Goal: Use online tool/utility: Utilize a website feature to perform a specific function

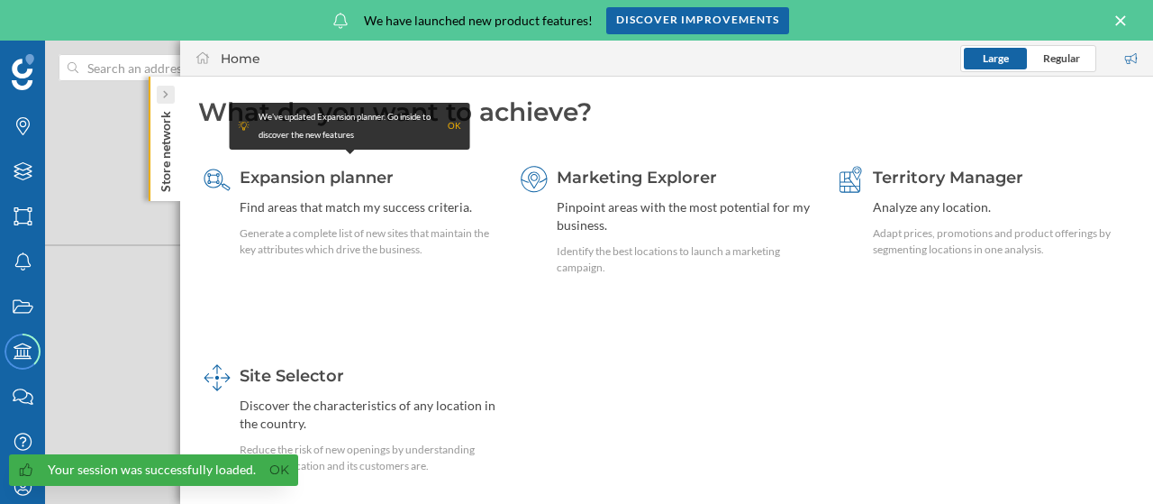
click at [166, 93] on icon at bounding box center [164, 94] width 5 height 9
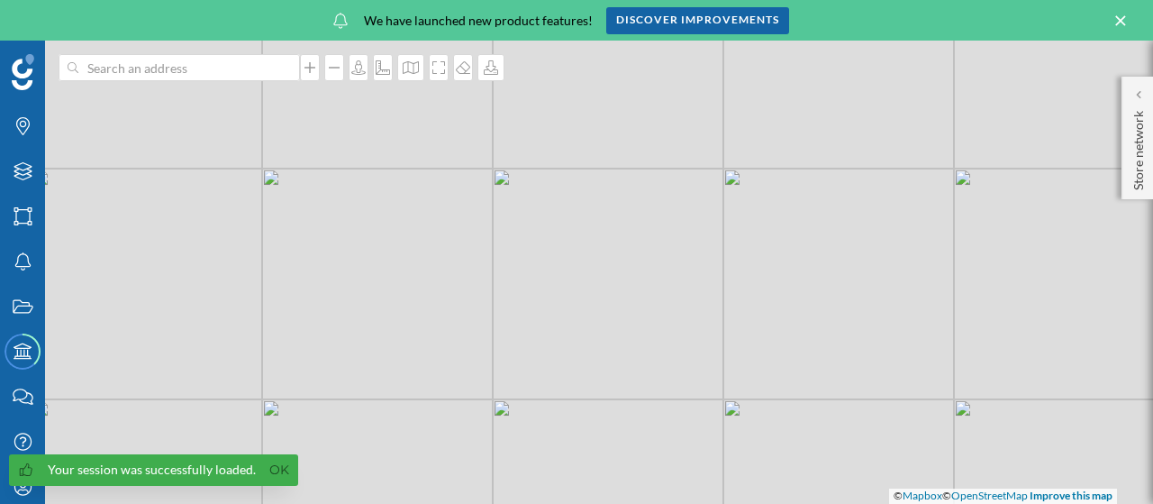
drag, startPoint x: 760, startPoint y: 316, endPoint x: 602, endPoint y: 278, distance: 163.0
click at [602, 278] on div "© Mapbox © OpenStreetMap Improve this map" at bounding box center [576, 272] width 1153 height 463
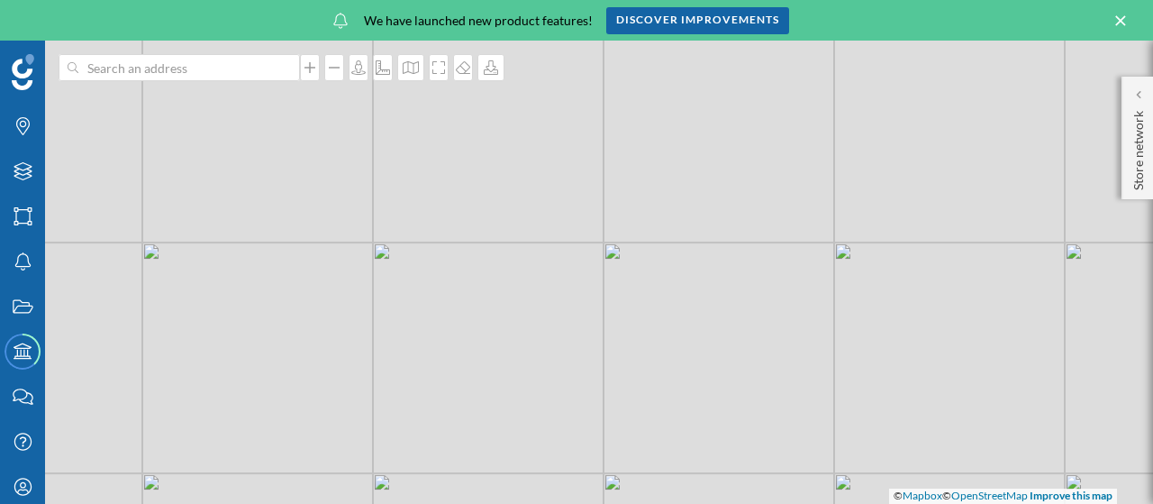
drag, startPoint x: 813, startPoint y: 349, endPoint x: 723, endPoint y: 255, distance: 129.4
click at [723, 255] on div "© Mapbox © OpenStreetMap Improve this map" at bounding box center [576, 272] width 1153 height 463
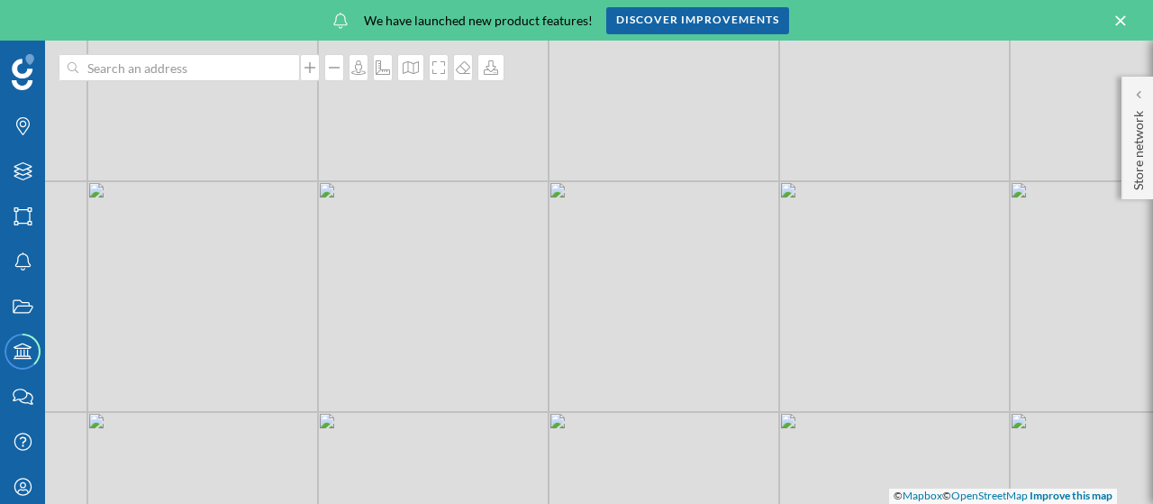
drag, startPoint x: 788, startPoint y: 283, endPoint x: 674, endPoint y: 331, distance: 124.0
click at [674, 331] on div "© Mapbox © OpenStreetMap Improve this map" at bounding box center [576, 272] width 1153 height 463
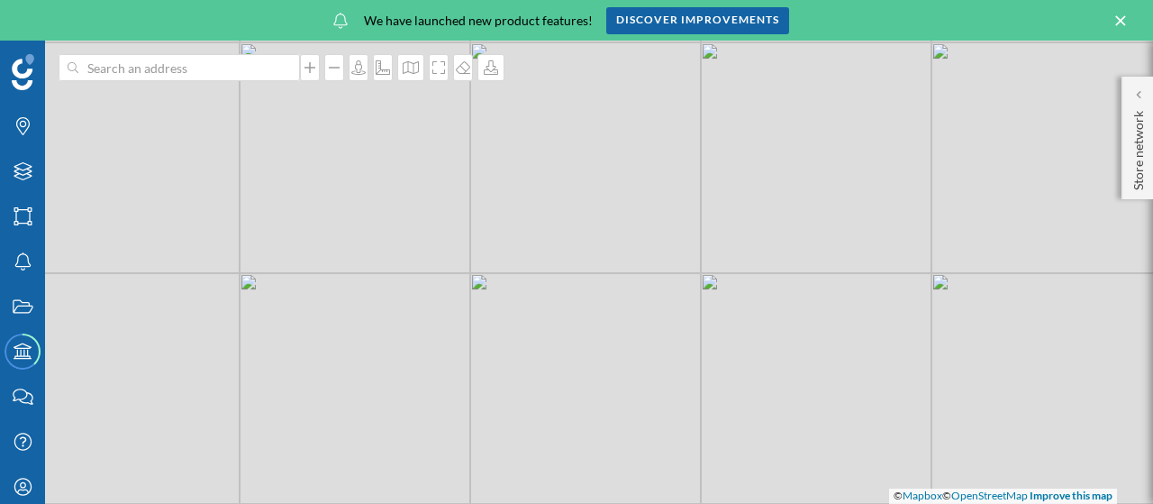
drag, startPoint x: 647, startPoint y: 336, endPoint x: 940, endPoint y: 343, distance: 292.9
click at [940, 343] on div "© Mapbox © OpenStreetMap Improve this map" at bounding box center [576, 272] width 1153 height 463
drag, startPoint x: 627, startPoint y: 287, endPoint x: 948, endPoint y: 296, distance: 320.8
click at [948, 296] on div "© Mapbox © OpenStreetMap Improve this map" at bounding box center [576, 272] width 1153 height 463
drag, startPoint x: 1005, startPoint y: 334, endPoint x: 721, endPoint y: 329, distance: 284.7
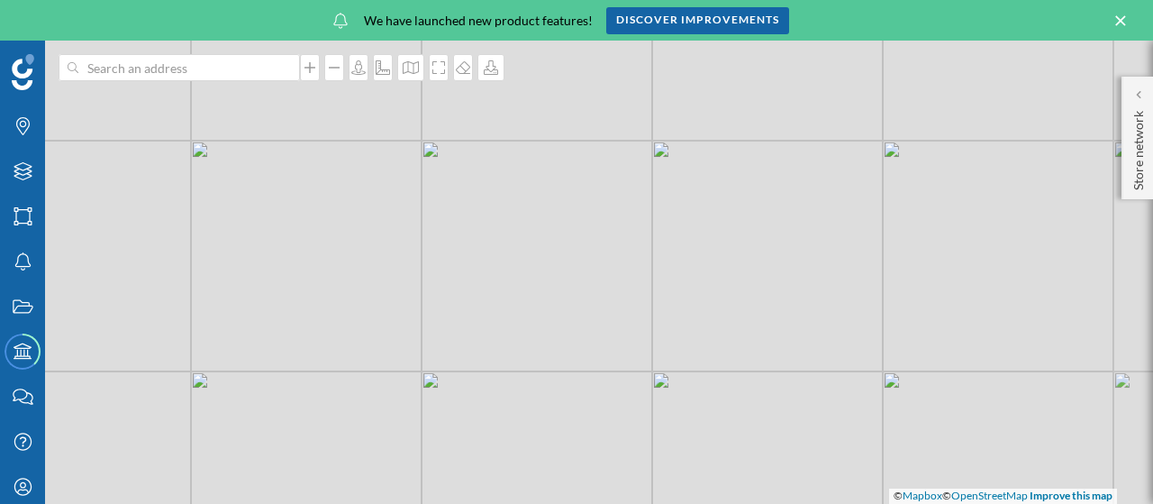
click at [721, 329] on div "© Mapbox © OpenStreetMap Improve this map" at bounding box center [576, 272] width 1153 height 463
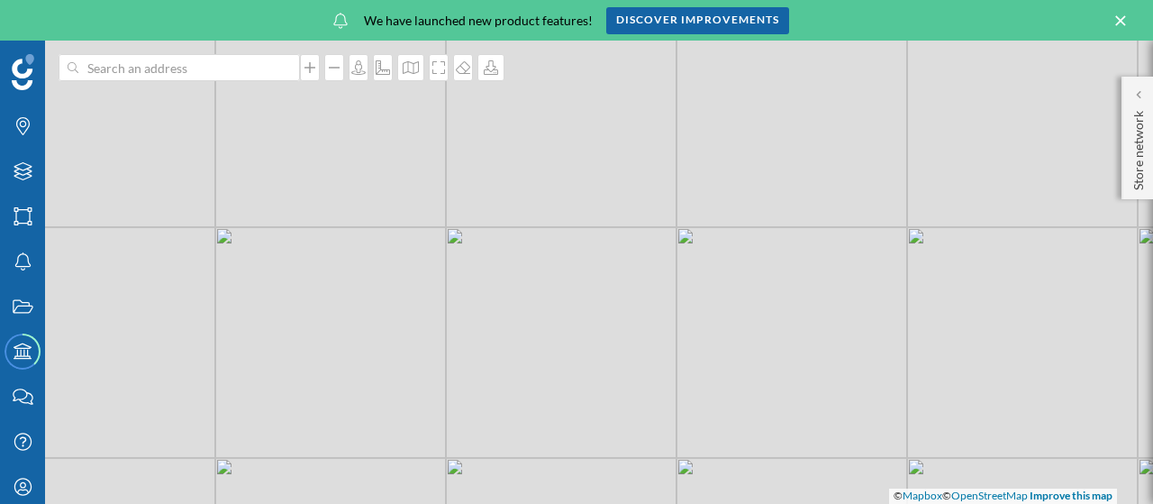
drag, startPoint x: 524, startPoint y: 310, endPoint x: 850, endPoint y: 346, distance: 328.1
click at [850, 346] on div "© Mapbox © OpenStreetMap Improve this map" at bounding box center [576, 272] width 1153 height 463
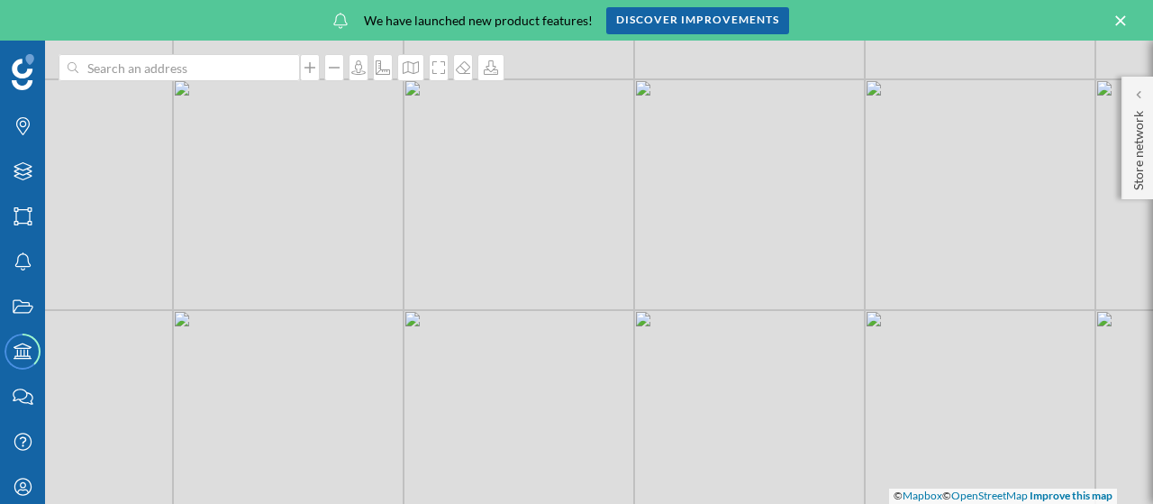
drag, startPoint x: 890, startPoint y: 289, endPoint x: 618, endPoint y: 362, distance: 281.7
click at [617, 368] on div "© Mapbox © OpenStreetMap Improve this map" at bounding box center [576, 272] width 1153 height 463
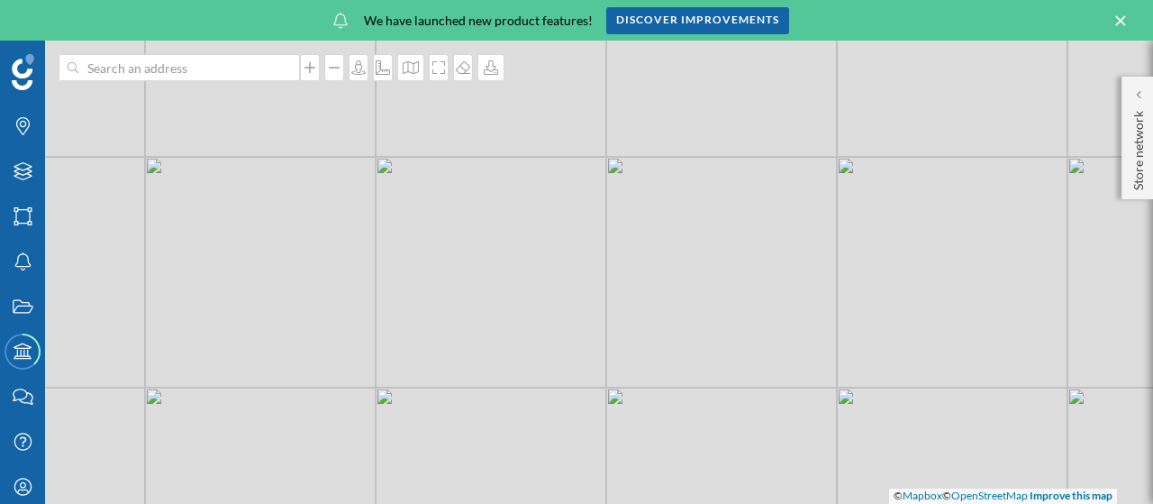
drag, startPoint x: 681, startPoint y: 395, endPoint x: 659, endPoint y: 341, distance: 58.2
click at [659, 341] on div "© Mapbox © OpenStreetMap Improve this map" at bounding box center [576, 272] width 1153 height 463
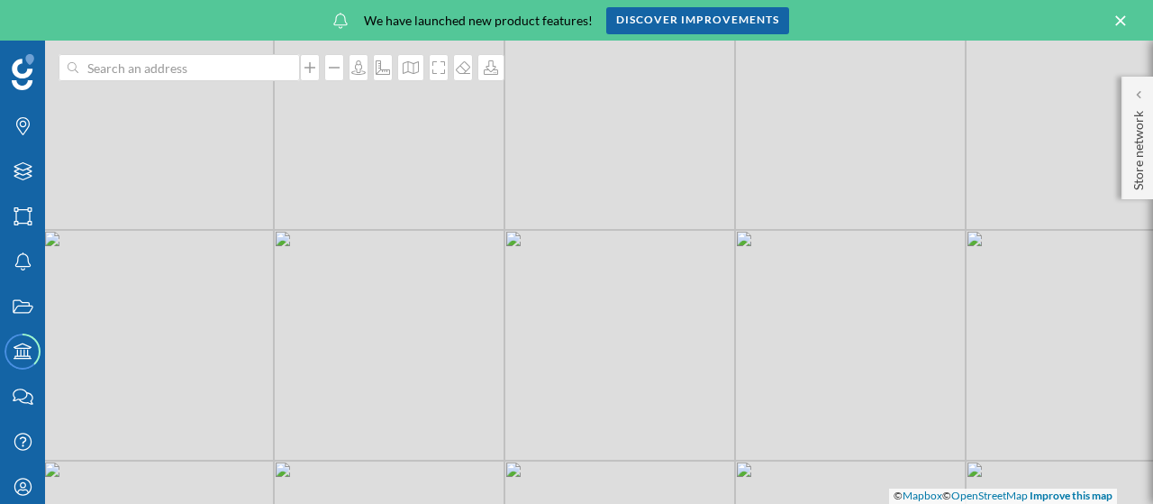
drag, startPoint x: 495, startPoint y: 328, endPoint x: 909, endPoint y: 352, distance: 415.1
click at [909, 352] on div "© Mapbox © OpenStreetMap Improve this map" at bounding box center [576, 272] width 1153 height 463
click at [495, 71] on icon at bounding box center [491, 67] width 18 height 14
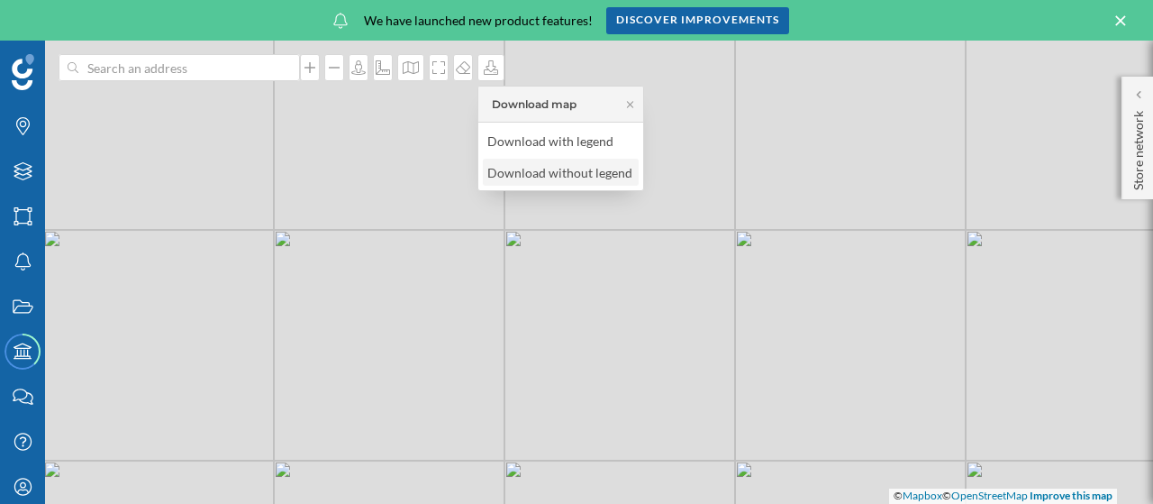
click at [542, 169] on div "Download without legend" at bounding box center [559, 172] width 145 height 19
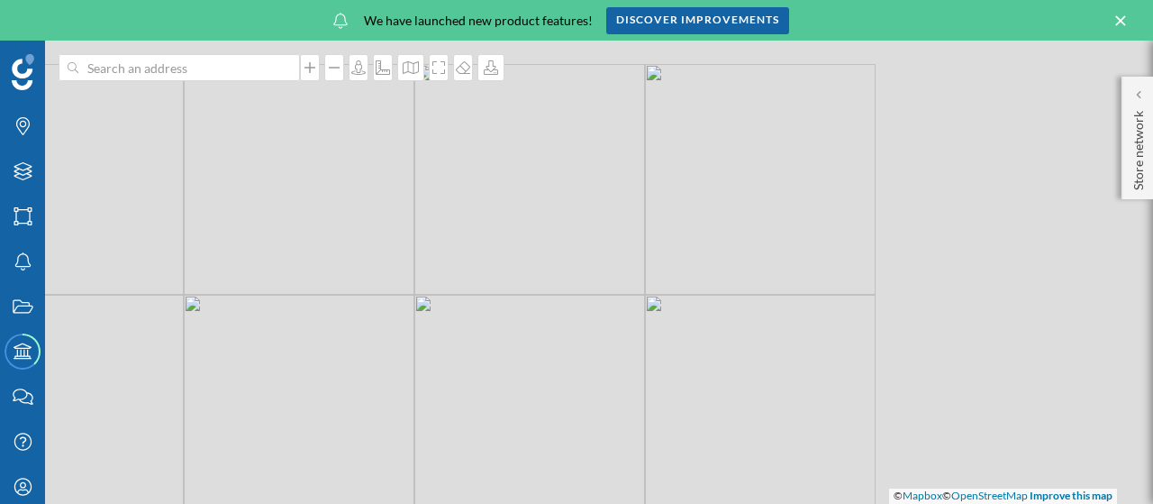
drag, startPoint x: 852, startPoint y: 237, endPoint x: 464, endPoint y: 357, distance: 406.3
click at [464, 357] on div "© Mapbox © OpenStreetMap Improve this map" at bounding box center [576, 272] width 1153 height 463
drag, startPoint x: 884, startPoint y: 225, endPoint x: 667, endPoint y: 366, distance: 258.6
click at [666, 367] on div "© Mapbox © OpenStreetMap Improve this map" at bounding box center [576, 272] width 1153 height 463
drag, startPoint x: 591, startPoint y: 350, endPoint x: 682, endPoint y: 395, distance: 101.9
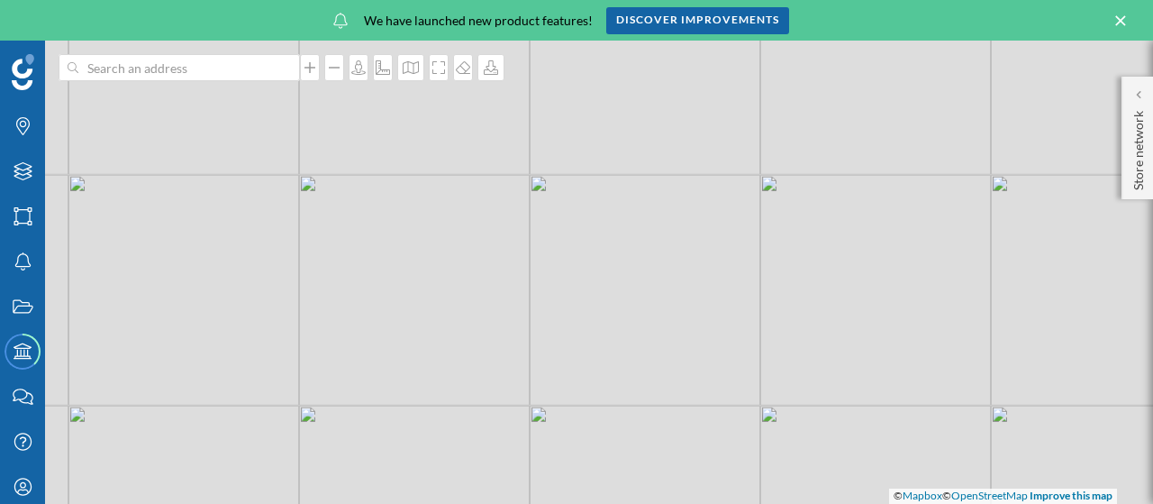
click at [682, 395] on div "© Mapbox © OpenStreetMap Improve this map" at bounding box center [576, 272] width 1153 height 463
click at [494, 69] on icon at bounding box center [491, 67] width 14 height 14
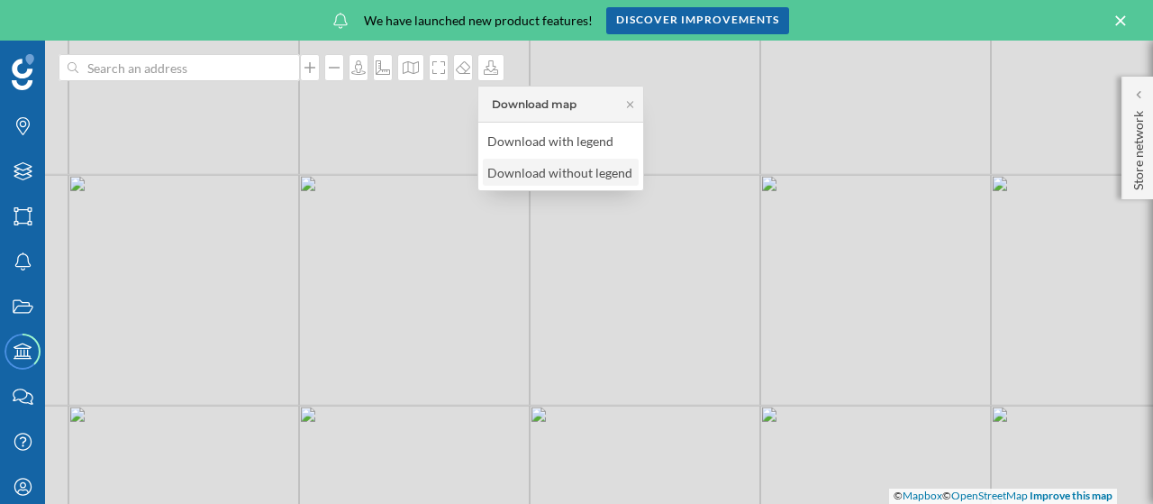
click at [552, 176] on div "Download without legend" at bounding box center [559, 172] width 145 height 19
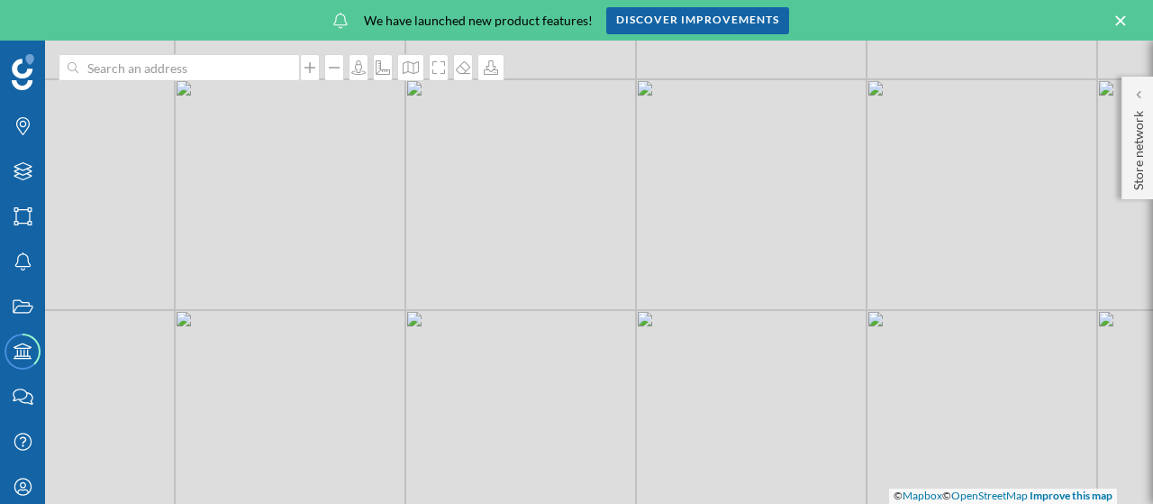
drag, startPoint x: 754, startPoint y: 399, endPoint x: 655, endPoint y: 285, distance: 151.4
click at [655, 285] on div "© Mapbox © OpenStreetMap Improve this map" at bounding box center [576, 272] width 1153 height 463
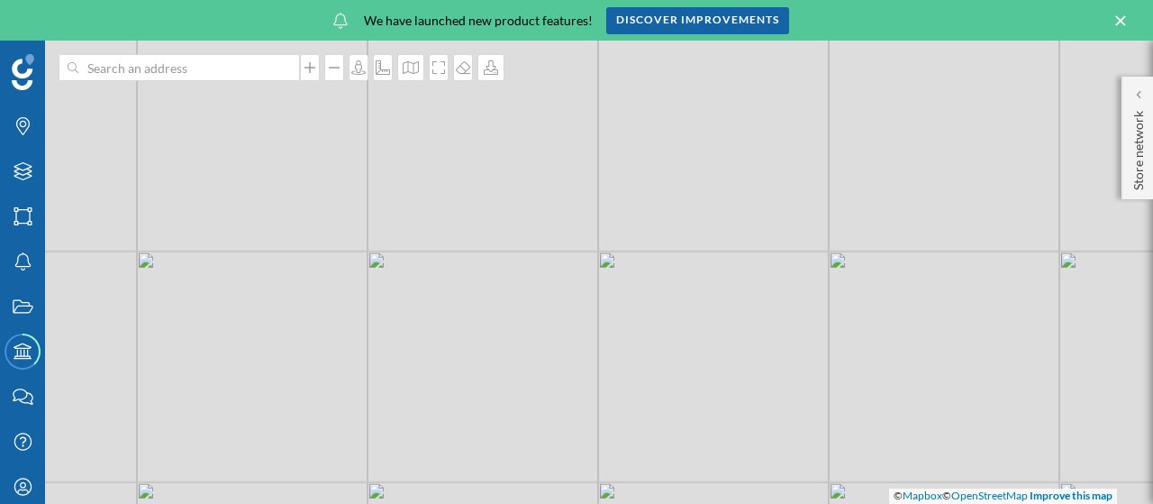
drag, startPoint x: 746, startPoint y: 178, endPoint x: 709, endPoint y: 350, distance: 176.0
click at [709, 350] on div "© Mapbox © OpenStreetMap Improve this map" at bounding box center [576, 272] width 1153 height 463
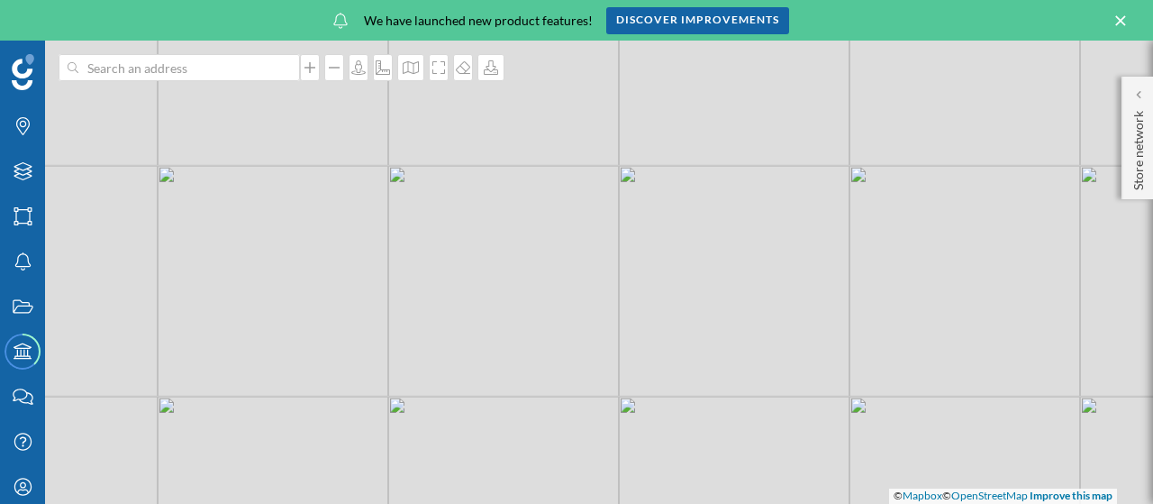
drag, startPoint x: 659, startPoint y: 244, endPoint x: 680, endPoint y: 100, distance: 145.6
click at [680, 100] on div "© Mapbox © OpenStreetMap Improve this map" at bounding box center [576, 272] width 1153 height 463
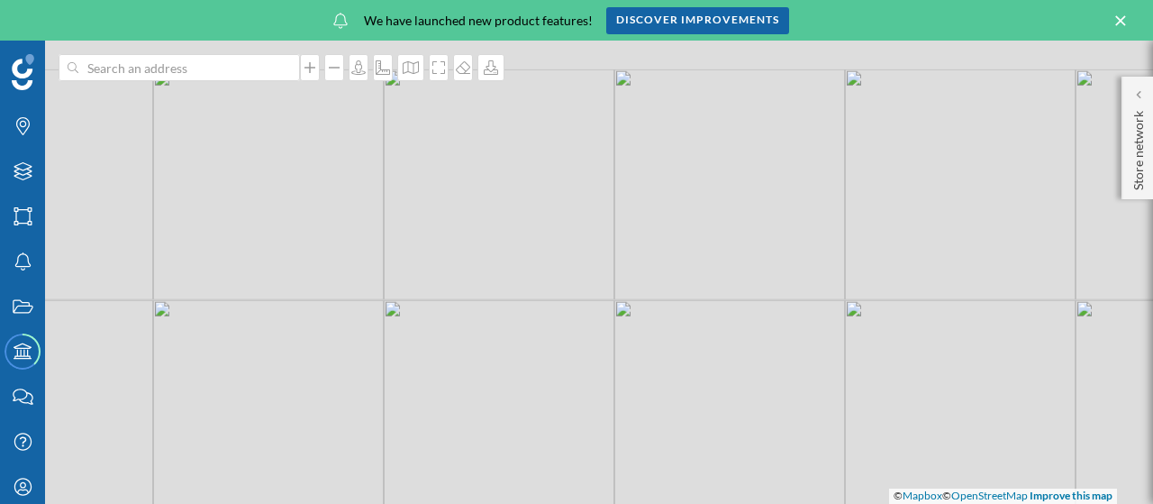
drag, startPoint x: 690, startPoint y: 259, endPoint x: 791, endPoint y: 376, distance: 154.6
click at [791, 376] on div "© Mapbox © OpenStreetMap Improve this map" at bounding box center [576, 272] width 1153 height 463
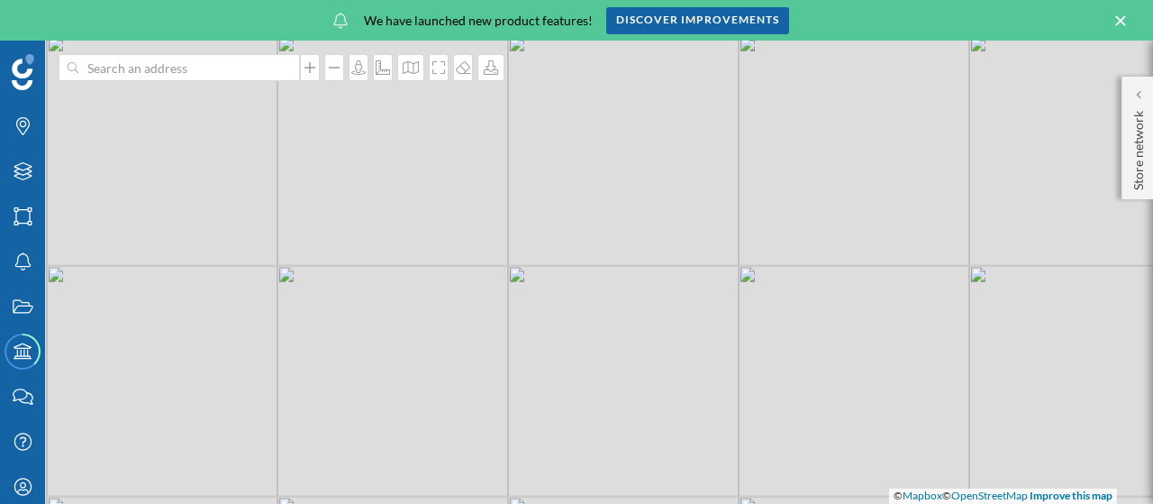
drag, startPoint x: 686, startPoint y: 359, endPoint x: 732, endPoint y: 380, distance: 49.6
click at [732, 380] on div "© Mapbox © OpenStreetMap Improve this map" at bounding box center [576, 272] width 1153 height 463
drag, startPoint x: 861, startPoint y: 295, endPoint x: 773, endPoint y: 489, distance: 213.7
click at [773, 489] on div "© Mapbox © OpenStreetMap Improve this map" at bounding box center [576, 272] width 1153 height 463
drag, startPoint x: 954, startPoint y: 387, endPoint x: 593, endPoint y: 432, distance: 363.9
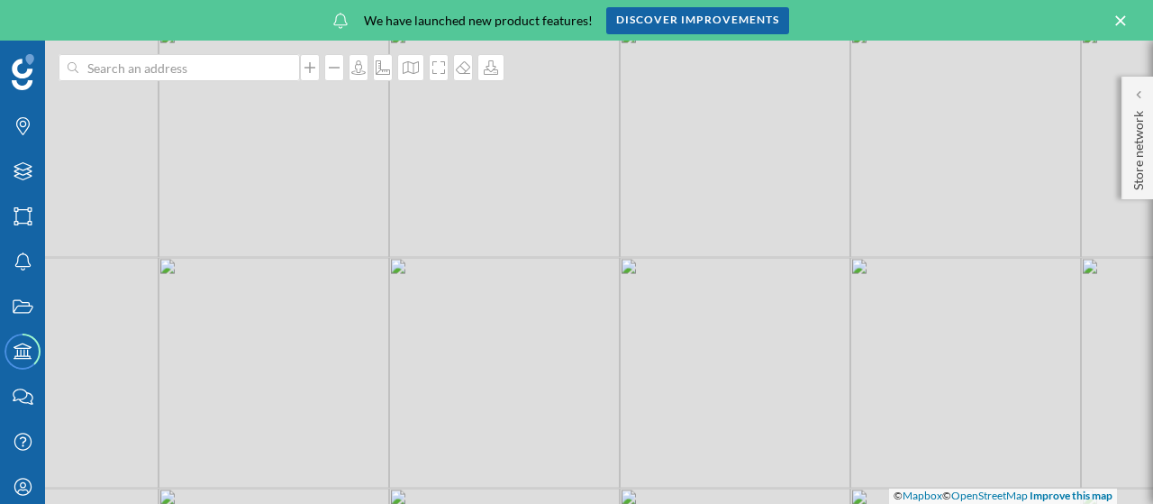
click at [595, 432] on div "© Mapbox © OpenStreetMap Improve this map" at bounding box center [576, 272] width 1153 height 463
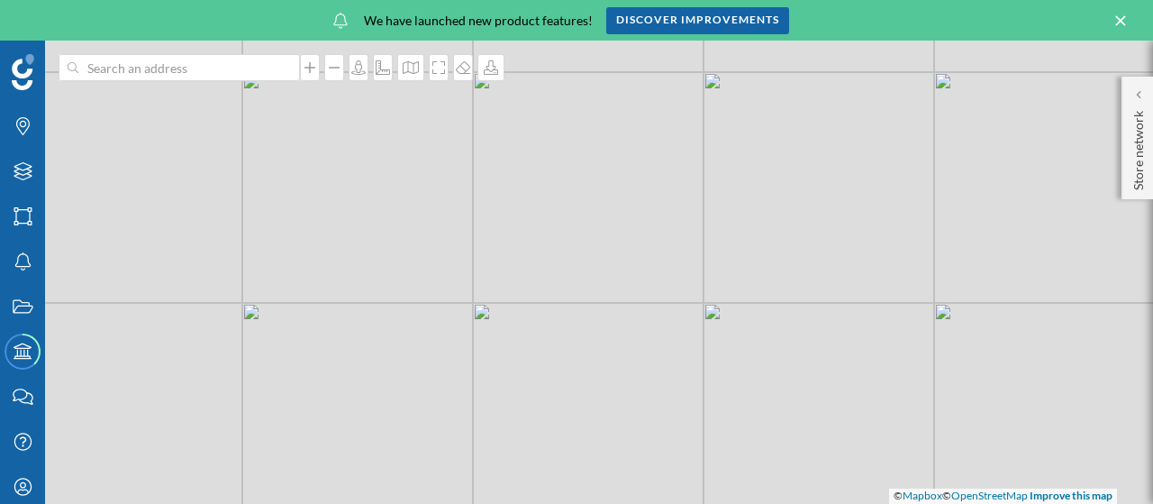
drag, startPoint x: 885, startPoint y: 304, endPoint x: 663, endPoint y: 396, distance: 240.3
click at [673, 394] on div "© Mapbox © OpenStreetMap Improve this map" at bounding box center [576, 272] width 1153 height 463
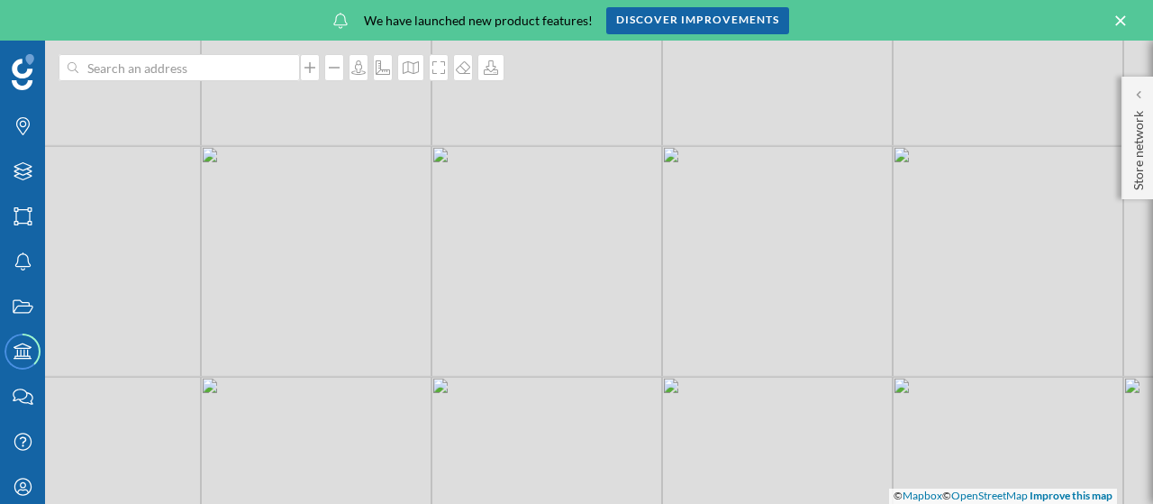
drag, startPoint x: 917, startPoint y: 224, endPoint x: 1110, endPoint y: 228, distance: 192.8
click at [1105, 231] on div "© Mapbox © OpenStreetMap Improve this map" at bounding box center [576, 272] width 1153 height 463
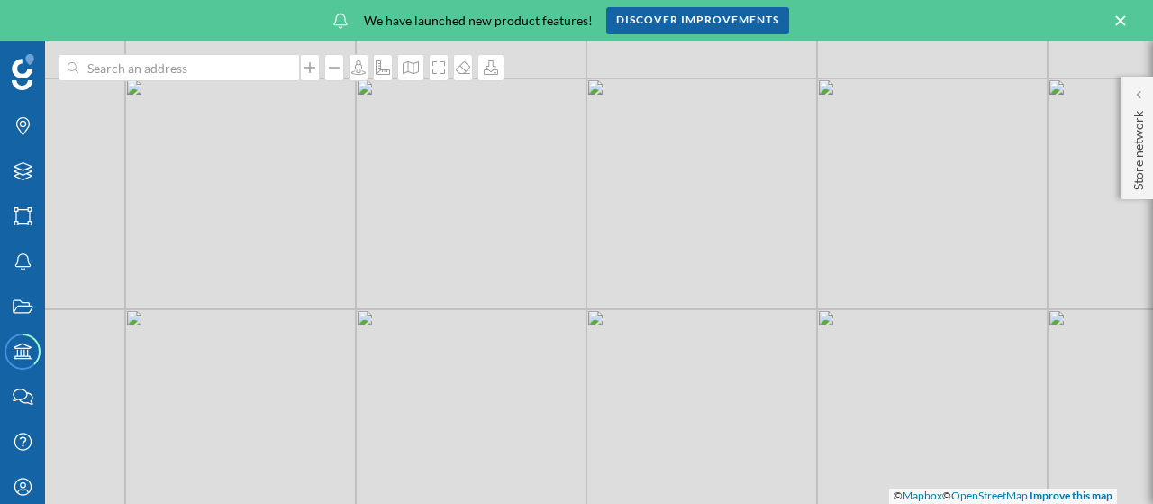
drag, startPoint x: 693, startPoint y: 395, endPoint x: 918, endPoint y: 221, distance: 285.1
click at [877, 254] on div "© Mapbox © OpenStreetMap Improve this map" at bounding box center [576, 272] width 1153 height 463
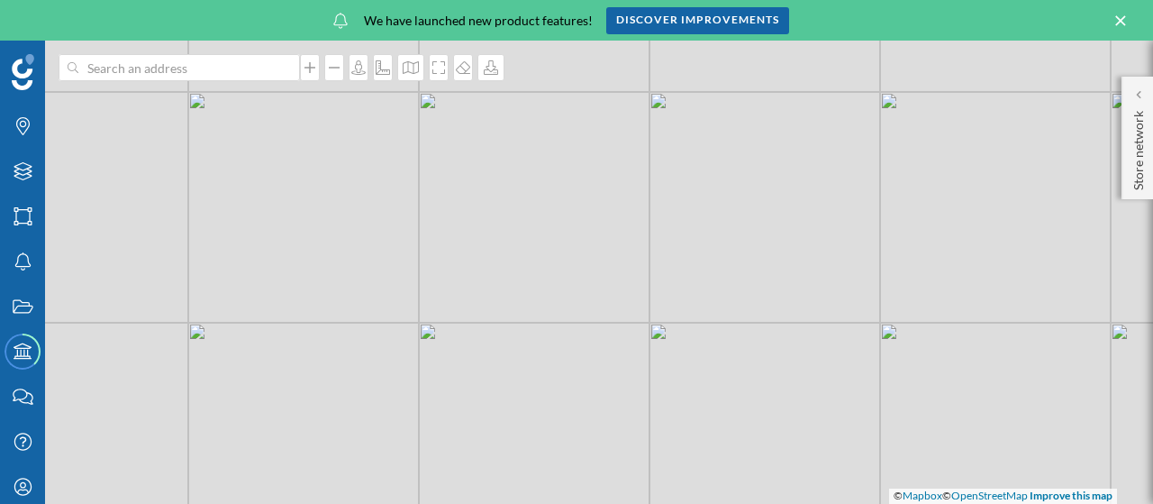
drag, startPoint x: 613, startPoint y: 395, endPoint x: 708, endPoint y: 216, distance: 202.3
click at [708, 216] on div "© Mapbox © OpenStreetMap Improve this map" at bounding box center [576, 272] width 1153 height 463
drag, startPoint x: 239, startPoint y: 424, endPoint x: 644, endPoint y: 365, distance: 409.7
click at [634, 366] on div "© Mapbox © OpenStreetMap Improve this map" at bounding box center [576, 272] width 1153 height 463
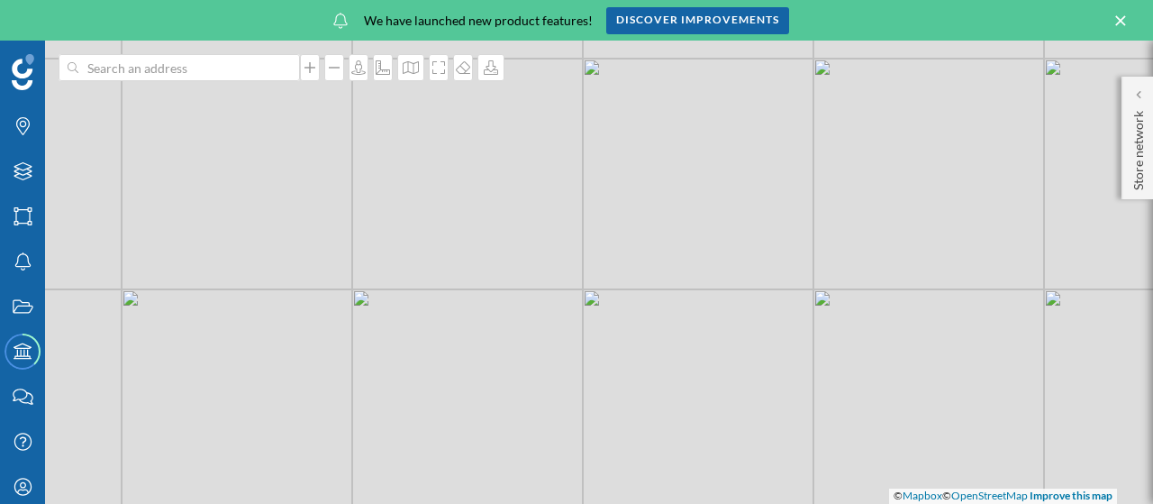
drag, startPoint x: 438, startPoint y: 368, endPoint x: 798, endPoint y: 372, distance: 360.4
click at [740, 372] on div "© Mapbox © OpenStreetMap Improve this map" at bounding box center [576, 272] width 1153 height 463
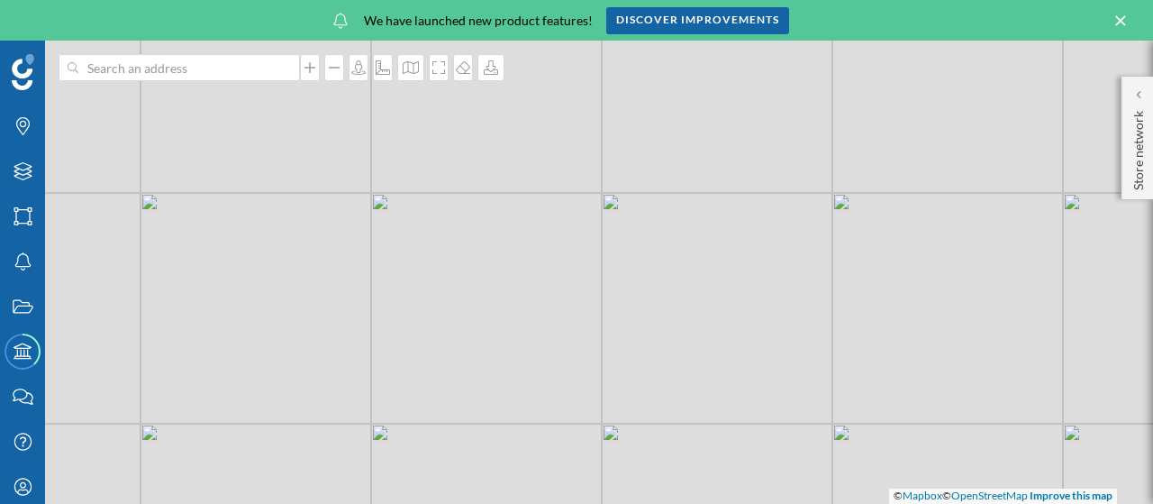
drag, startPoint x: 1007, startPoint y: 367, endPoint x: 1133, endPoint y: 247, distance: 174.0
click at [1133, 247] on div "© Mapbox © OpenStreetMap Improve this map" at bounding box center [576, 272] width 1153 height 463
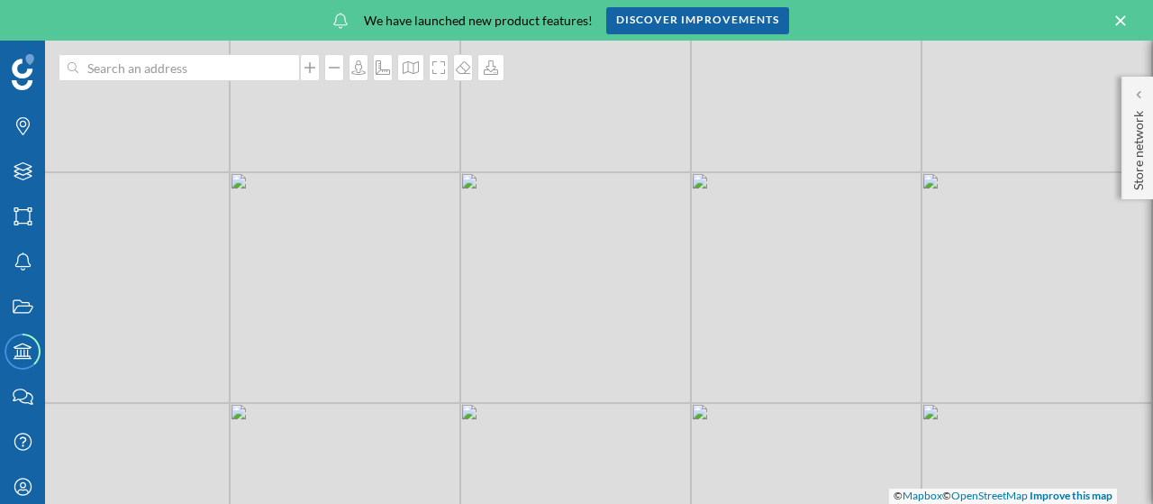
drag, startPoint x: 1036, startPoint y: 313, endPoint x: 435, endPoint y: 370, distance: 603.6
click at [485, 368] on div "© Mapbox © OpenStreetMap Improve this map" at bounding box center [576, 272] width 1153 height 463
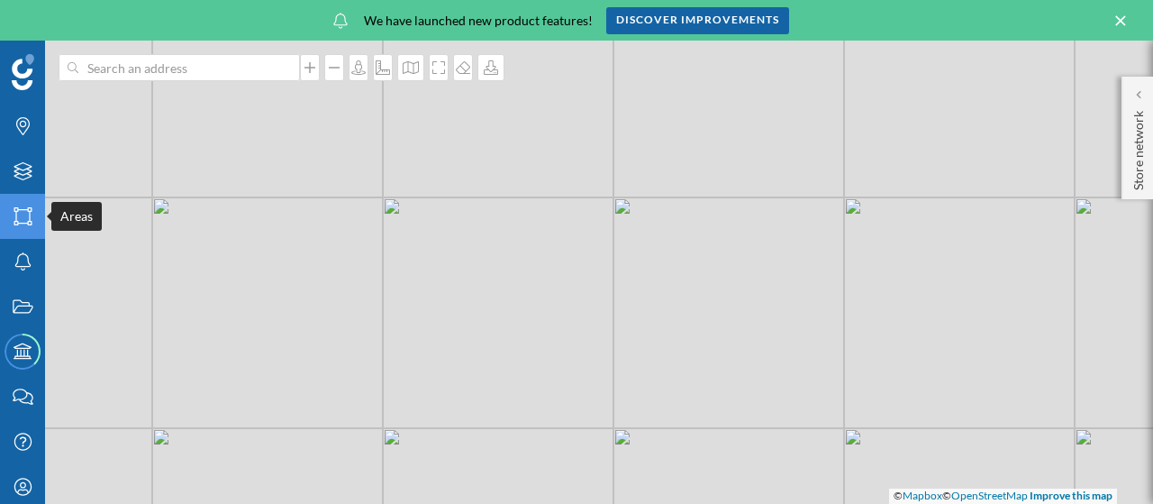
click at [25, 220] on icon "Areas" at bounding box center [23, 216] width 23 height 18
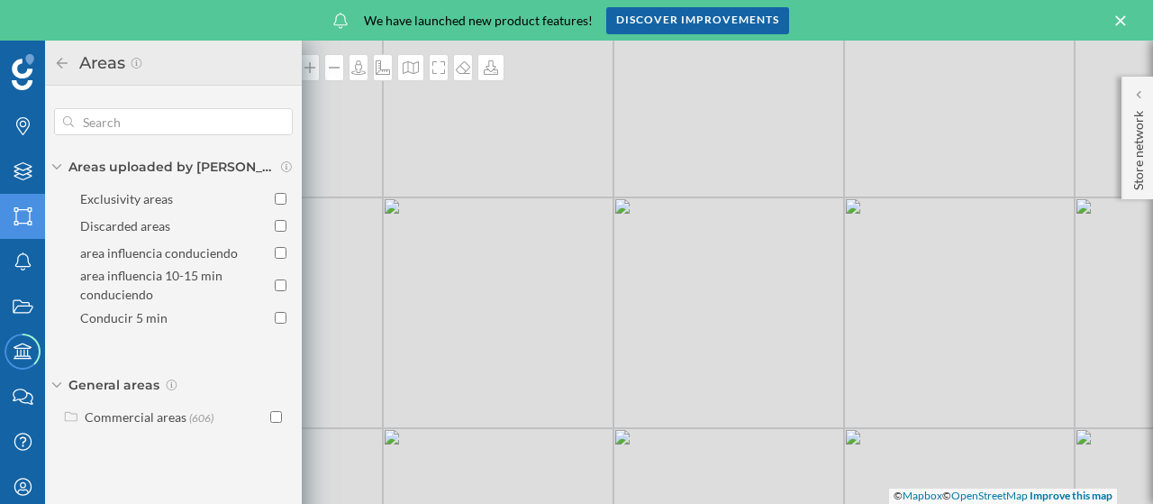
click at [25, 220] on icon "Areas" at bounding box center [23, 216] width 23 height 18
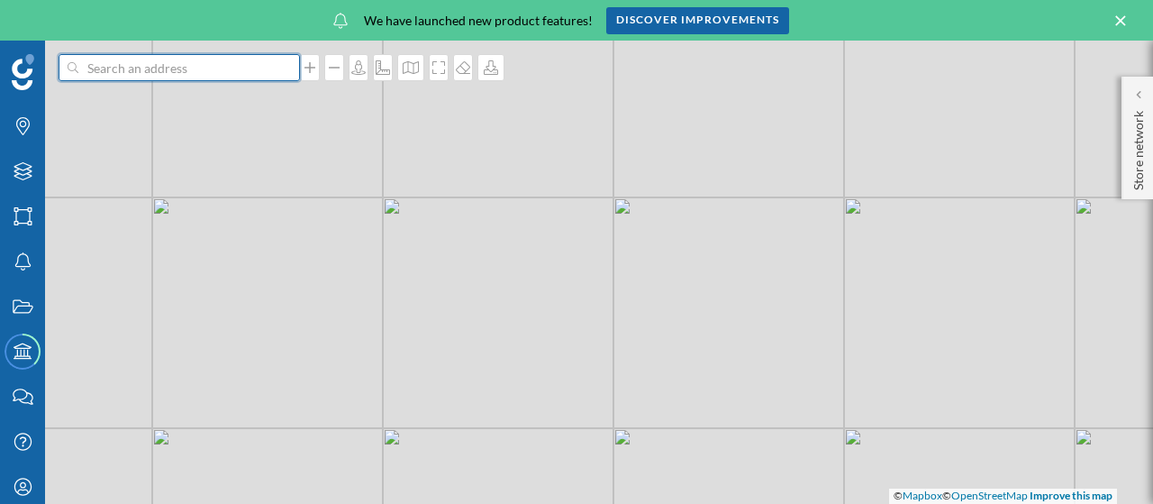
click at [214, 69] on input at bounding box center [179, 67] width 202 height 27
click at [156, 68] on input at bounding box center [179, 67] width 202 height 27
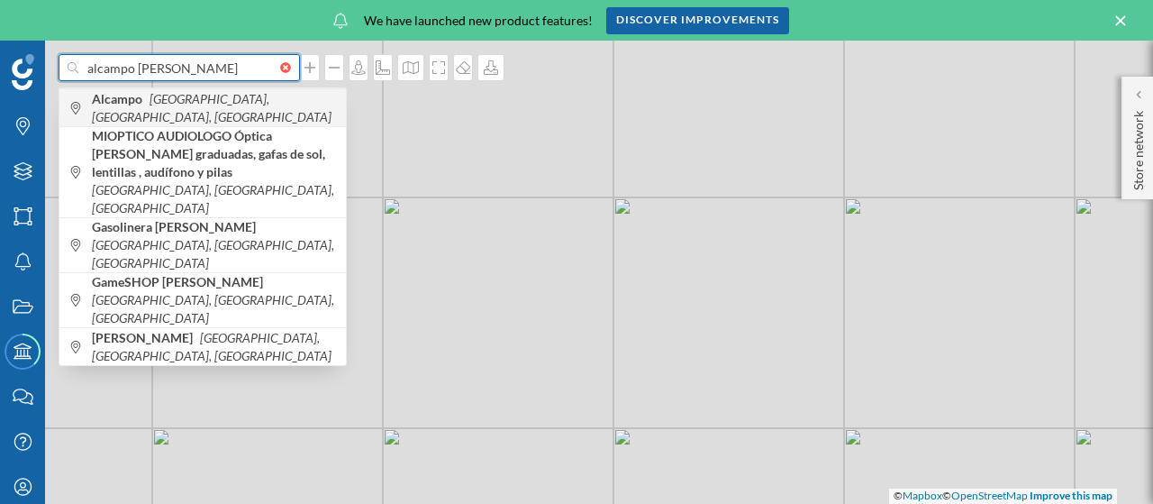
type input "alcampo [PERSON_NAME]"
click at [180, 101] on icon "[GEOGRAPHIC_DATA], [GEOGRAPHIC_DATA], [GEOGRAPHIC_DATA]" at bounding box center [212, 107] width 240 height 33
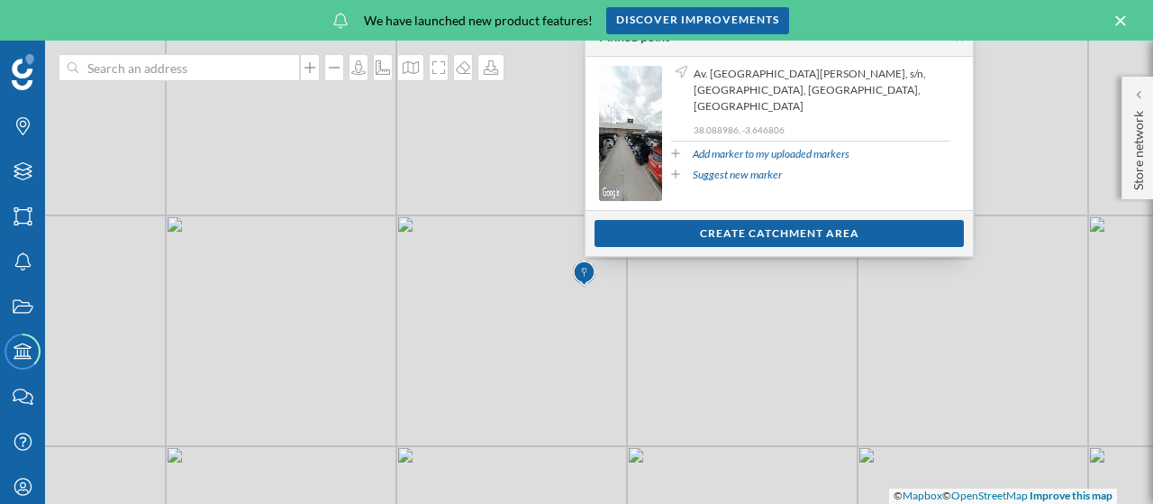
click at [781, 242] on div "Create catchment area" at bounding box center [779, 233] width 369 height 27
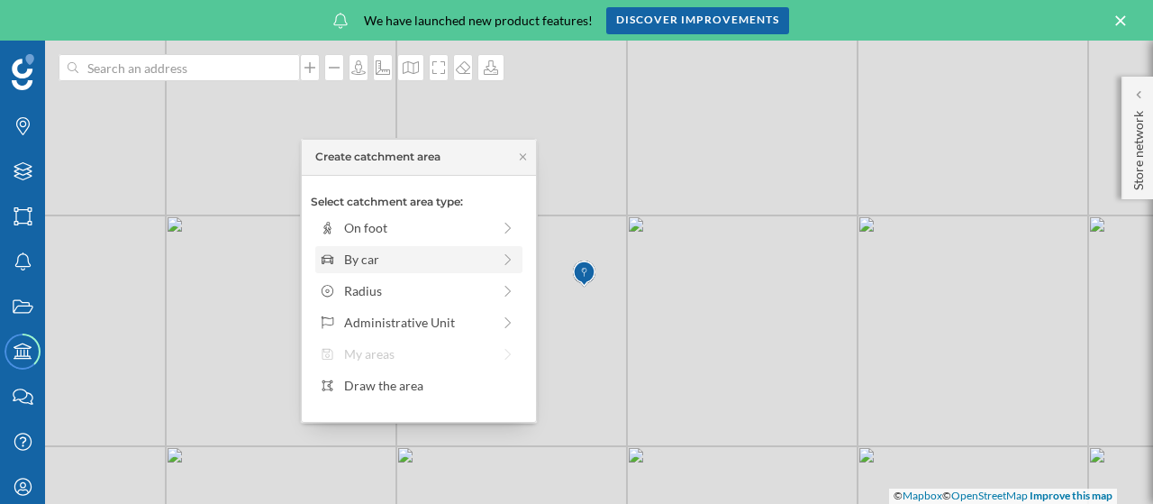
click at [394, 259] on div "By car" at bounding box center [417, 259] width 147 height 19
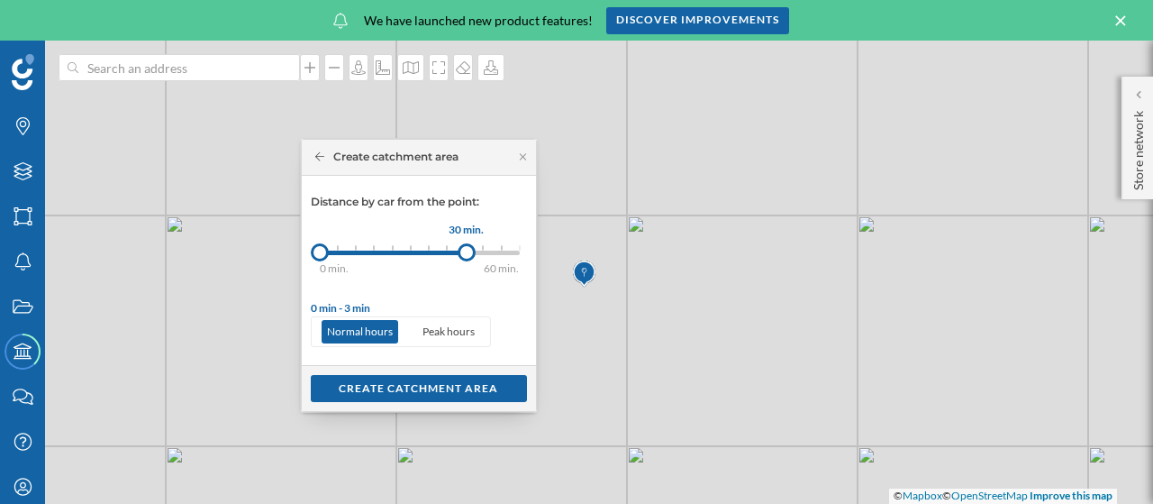
drag, startPoint x: 338, startPoint y: 255, endPoint x: 466, endPoint y: 252, distance: 128.0
click at [466, 252] on div at bounding box center [467, 252] width 18 height 18
click at [407, 385] on div "Create catchment area" at bounding box center [419, 387] width 216 height 27
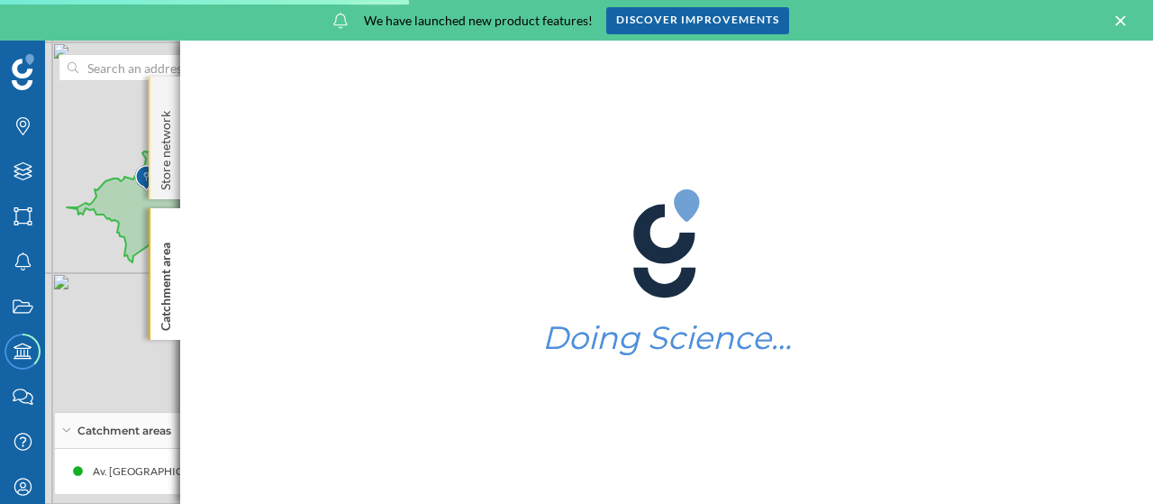
click at [164, 102] on div "Store network" at bounding box center [165, 138] width 32 height 123
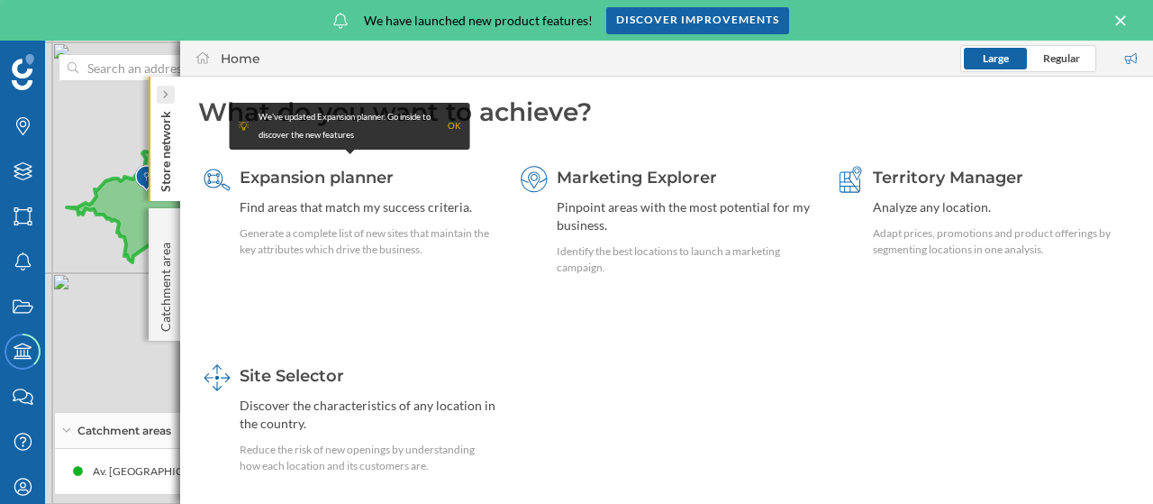
click at [167, 95] on icon at bounding box center [165, 95] width 5 height 8
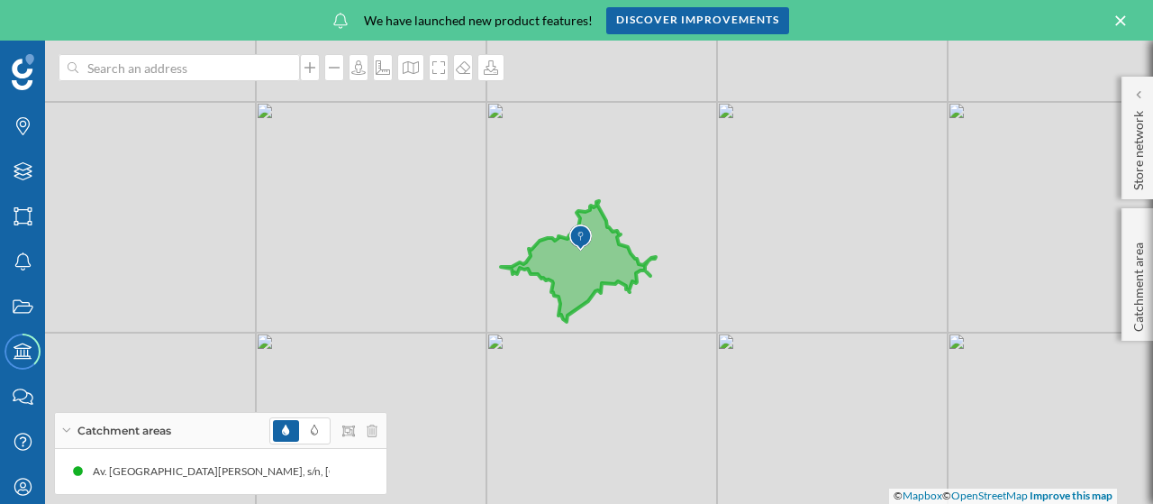
drag, startPoint x: 353, startPoint y: 284, endPoint x: 787, endPoint y: 345, distance: 438.5
click at [787, 345] on div "© Mapbox © OpenStreetMap Improve this map" at bounding box center [576, 272] width 1153 height 463
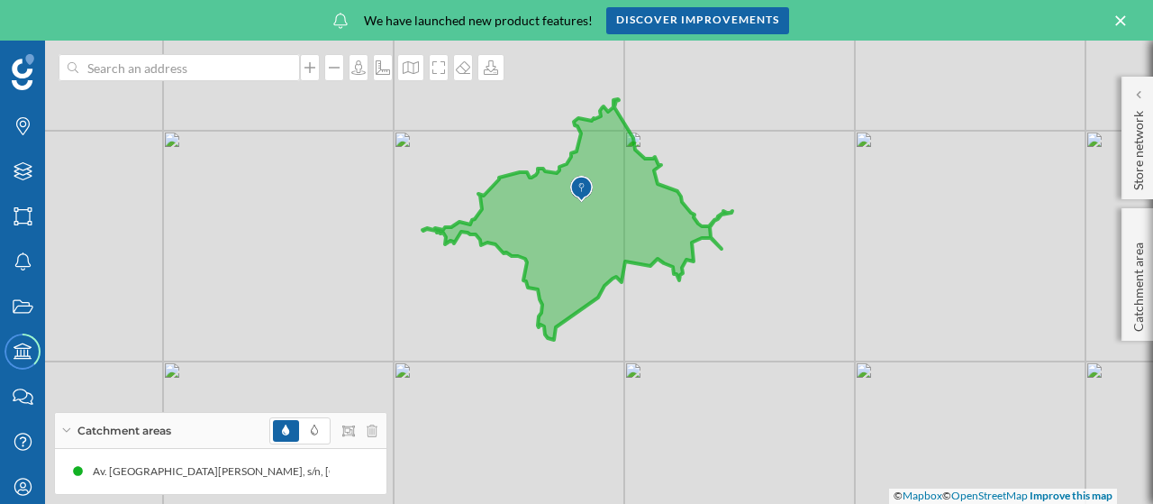
drag, startPoint x: 513, startPoint y: 314, endPoint x: 668, endPoint y: 321, distance: 154.2
click at [668, 321] on div "© Mapbox © OpenStreetMap Improve this map" at bounding box center [576, 272] width 1153 height 463
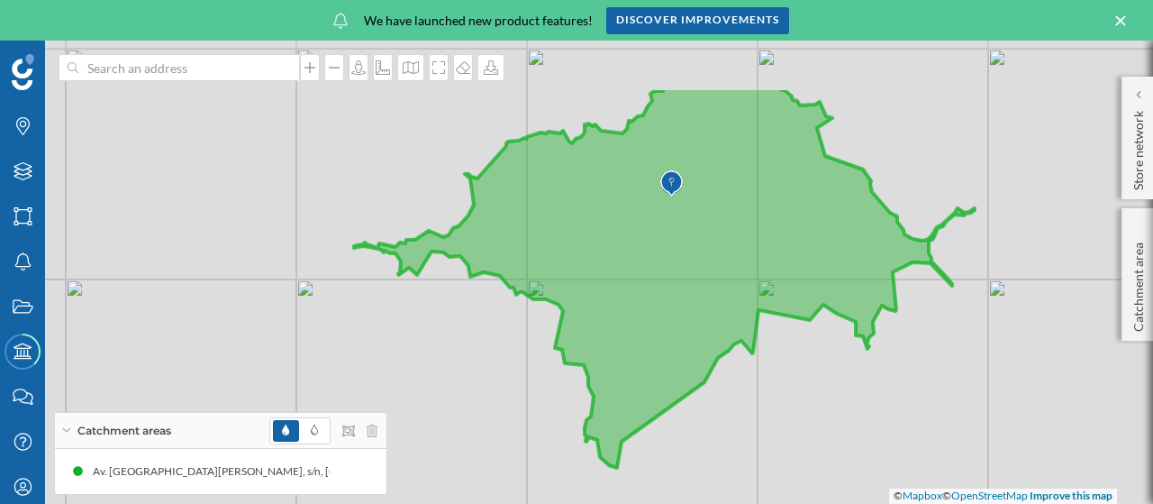
drag, startPoint x: 629, startPoint y: 284, endPoint x: 817, endPoint y: 384, distance: 213.2
click at [817, 384] on div "© Mapbox © OpenStreetMap Improve this map" at bounding box center [576, 272] width 1153 height 463
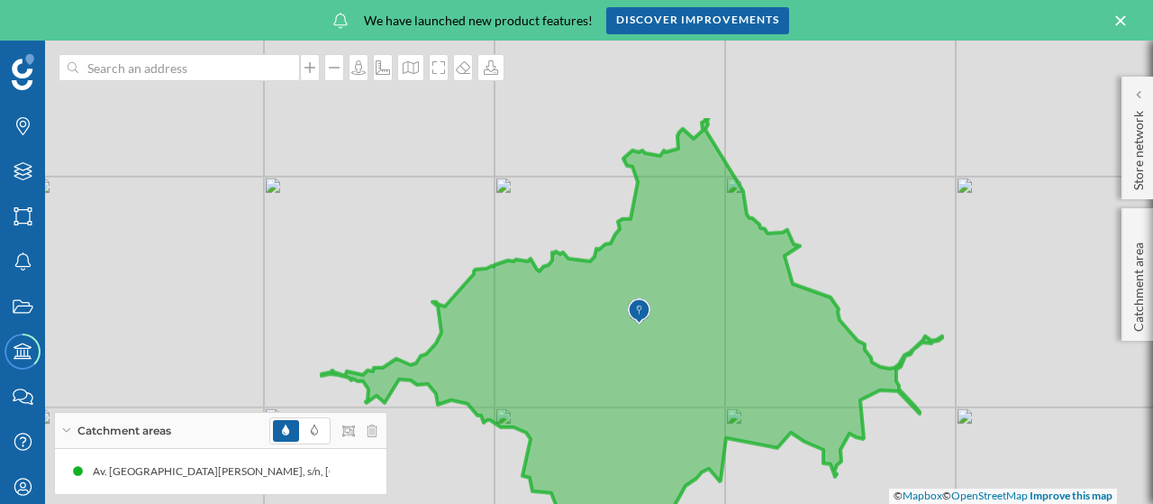
drag, startPoint x: 733, startPoint y: 129, endPoint x: 701, endPoint y: 257, distance: 132.0
click at [701, 257] on icon at bounding box center [632, 354] width 621 height 481
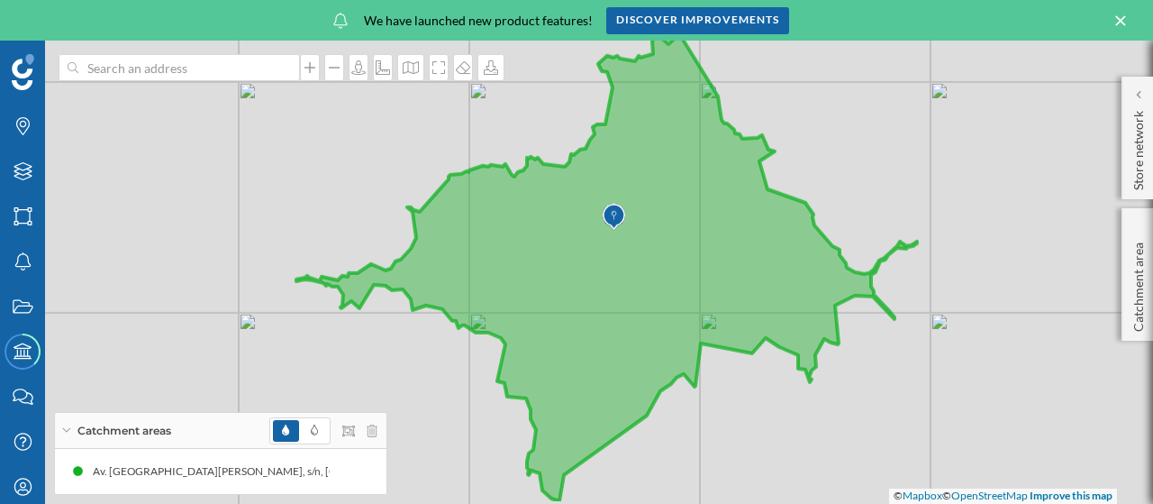
drag, startPoint x: 942, startPoint y: 302, endPoint x: 918, endPoint y: 208, distance: 96.8
click at [918, 208] on div "© Mapbox © OpenStreetMap Improve this map" at bounding box center [576, 272] width 1153 height 463
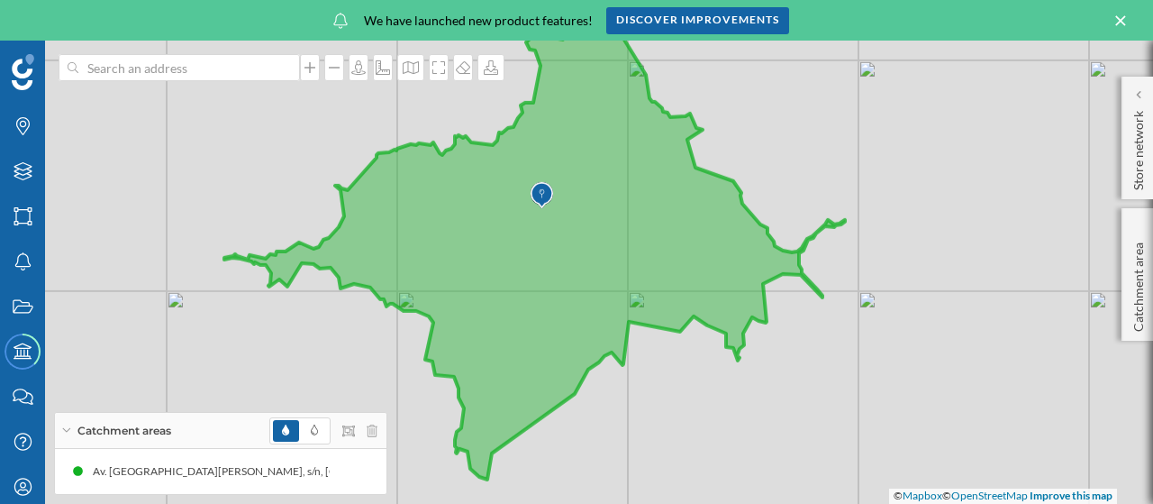
drag, startPoint x: 786, startPoint y: 325, endPoint x: 713, endPoint y: 304, distance: 75.2
click at [713, 304] on icon at bounding box center [534, 238] width 621 height 482
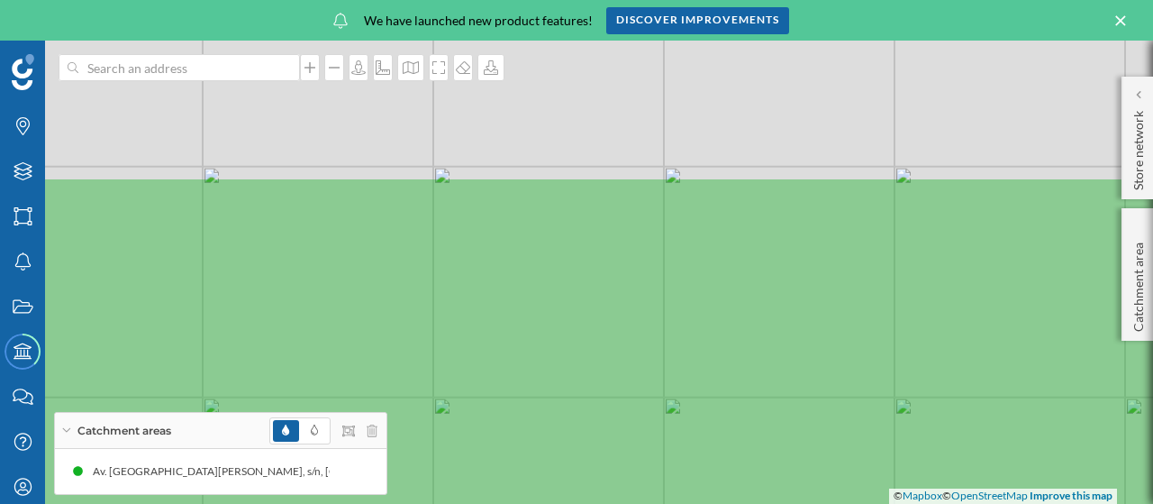
drag, startPoint x: 609, startPoint y: 189, endPoint x: 732, endPoint y: 379, distance: 226.1
click at [732, 379] on icon at bounding box center [697, 482] width 1391 height 612
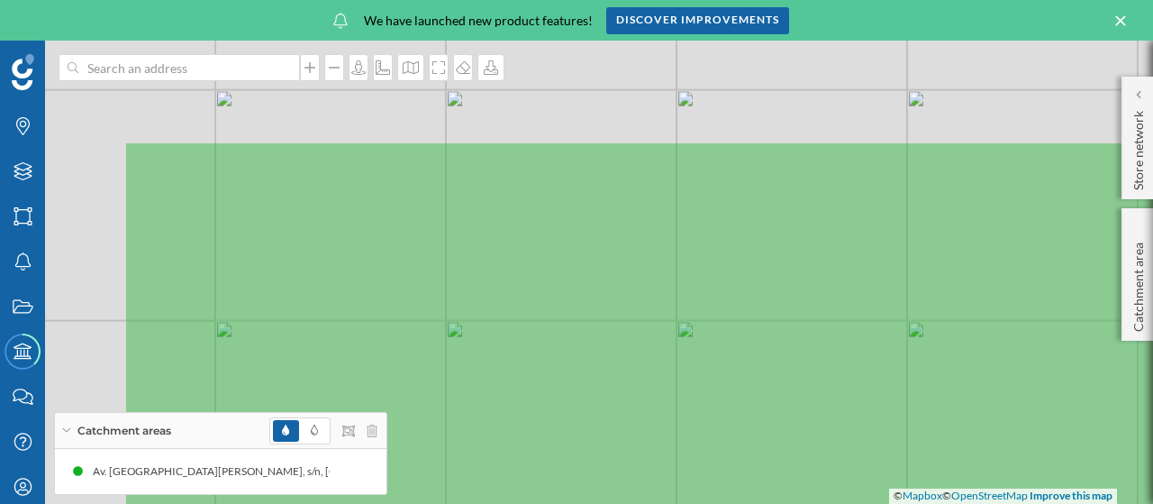
drag, startPoint x: 733, startPoint y: 307, endPoint x: 975, endPoint y: 460, distance: 285.9
click at [975, 460] on icon at bounding box center [818, 446] width 1391 height 612
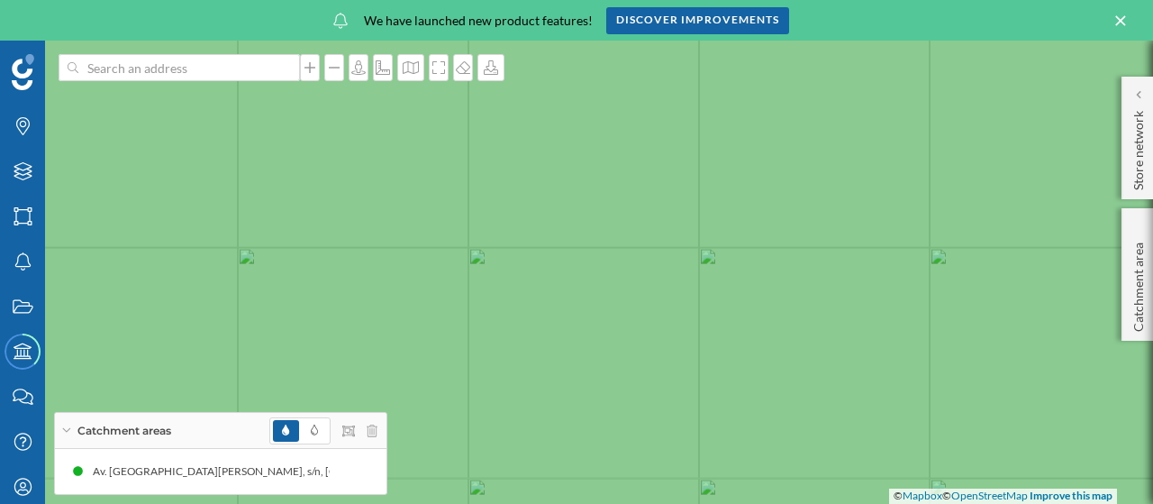
click at [712, 250] on icon at bounding box center [576, 292] width 1391 height 612
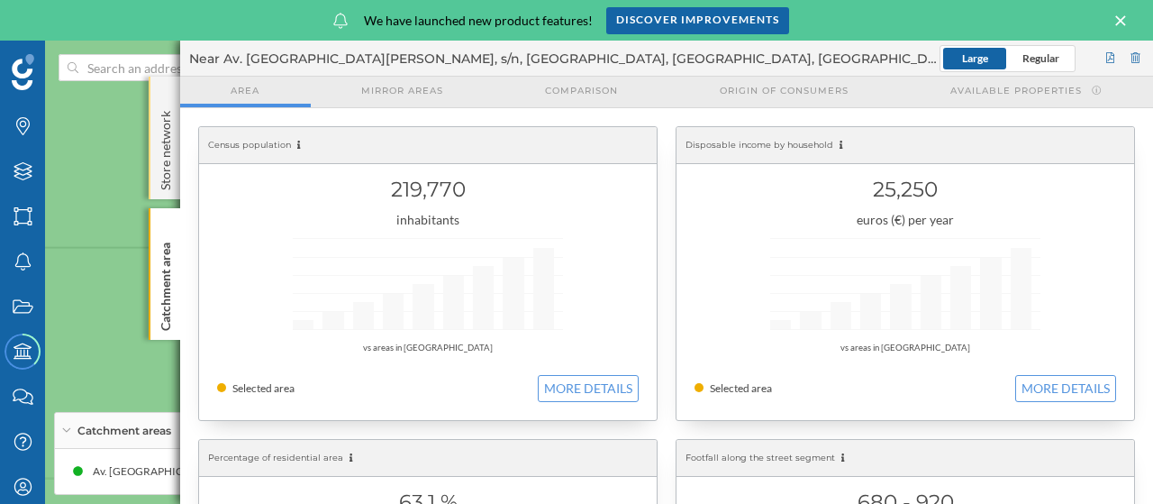
click at [168, 95] on div "Store network" at bounding box center [165, 138] width 32 height 123
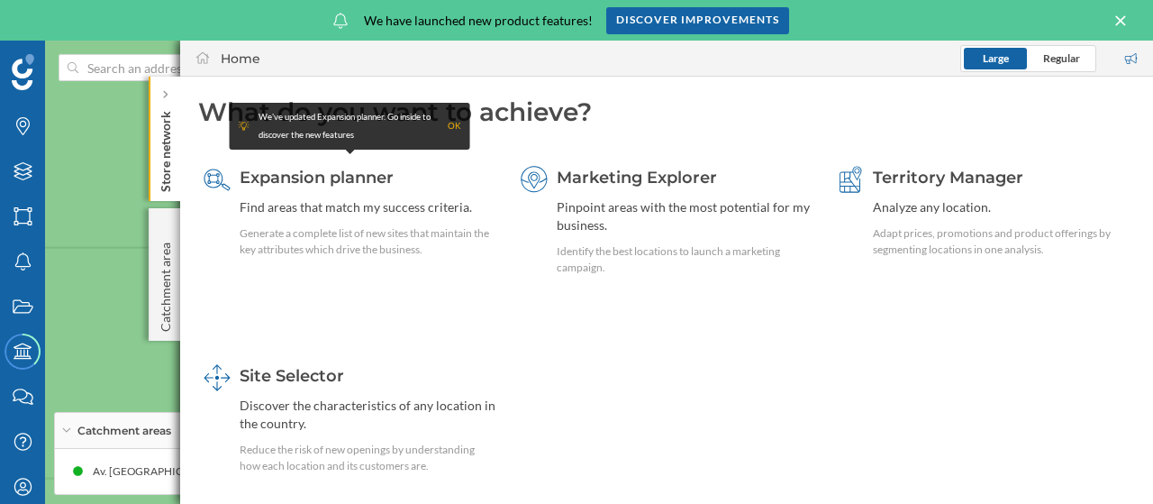
click at [168, 95] on div at bounding box center [166, 95] width 18 height 18
